Goal: Task Accomplishment & Management: Use online tool/utility

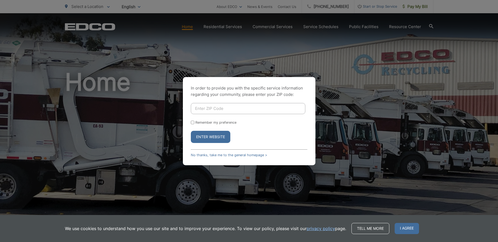
click at [227, 108] on input "Enter ZIP Code" at bounding box center [248, 108] width 114 height 11
type input "92019"
click at [191, 131] on button "Enter Website" at bounding box center [210, 137] width 39 height 12
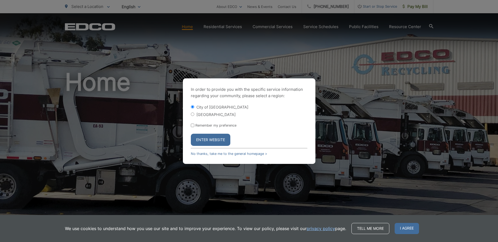
click at [209, 139] on button "Enter Website" at bounding box center [210, 140] width 39 height 12
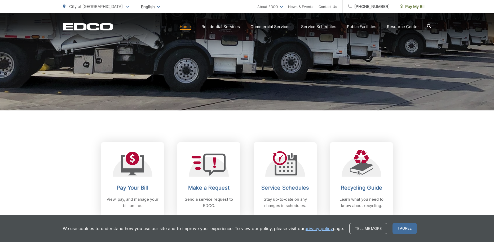
scroll to position [122, 0]
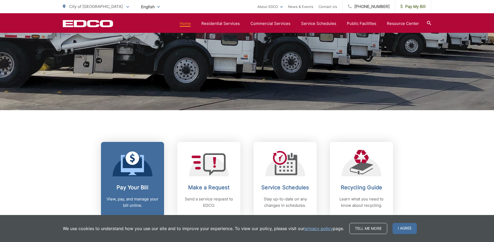
click at [134, 176] on span at bounding box center [132, 163] width 23 height 25
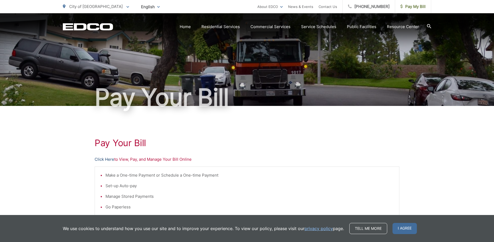
click at [110, 161] on link "Click Here" at bounding box center [105, 159] width 20 height 6
